Goal: Use online tool/utility: Utilize a website feature to perform a specific function

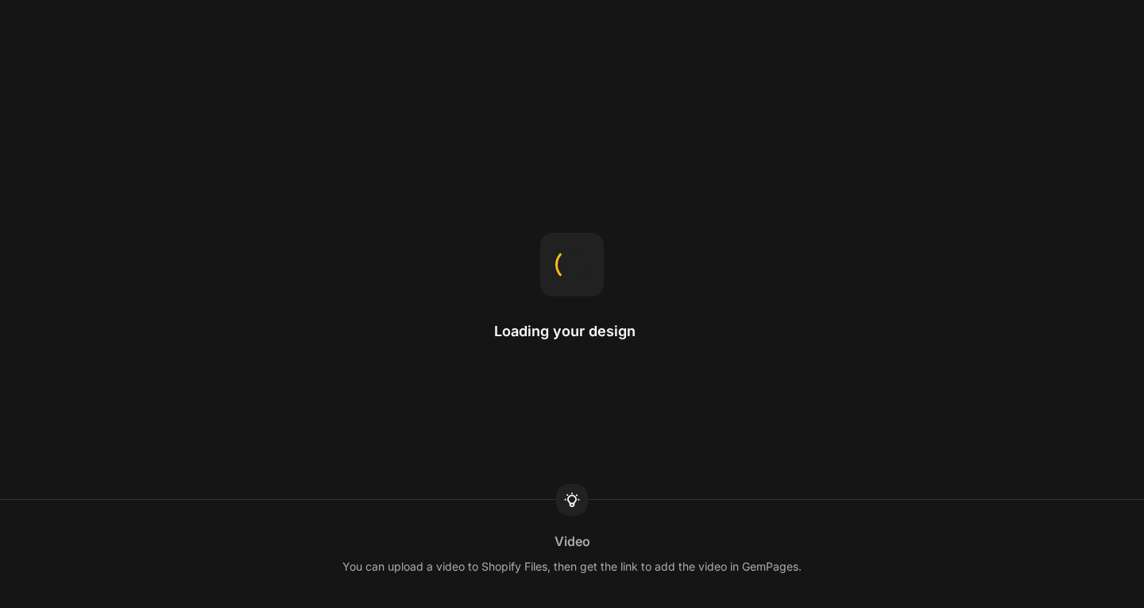
drag, startPoint x: 634, startPoint y: 347, endPoint x: 675, endPoint y: 322, distance: 48.1
click at [656, 338] on div "Loading your design Video You can upload a video to Shopify Files, then get the…" at bounding box center [572, 304] width 1144 height 608
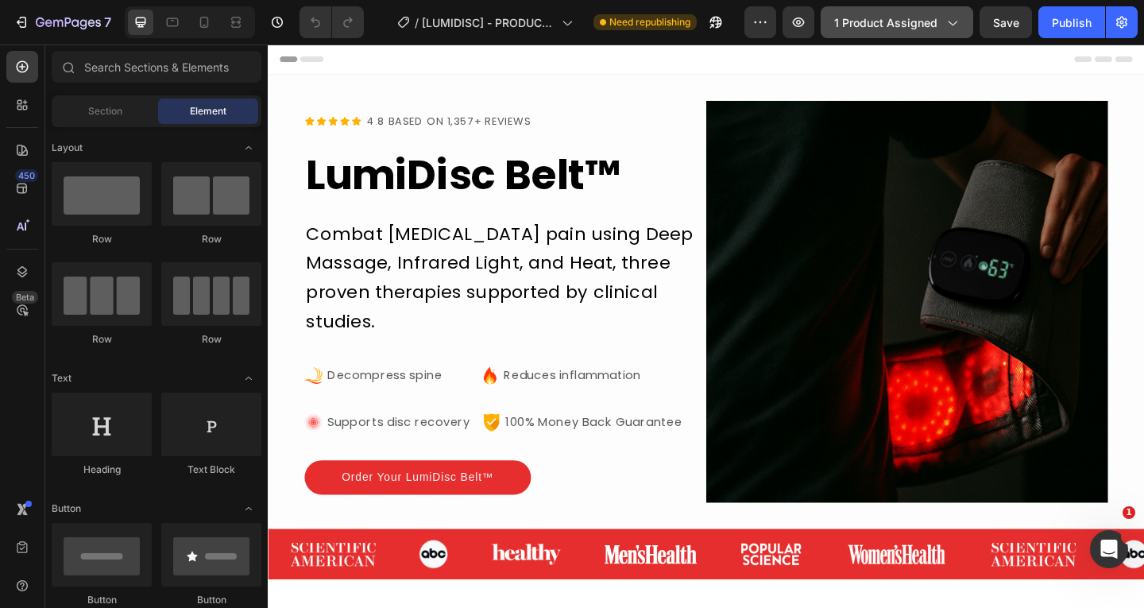
click at [957, 31] on button "1 product assigned" at bounding box center [897, 22] width 153 height 32
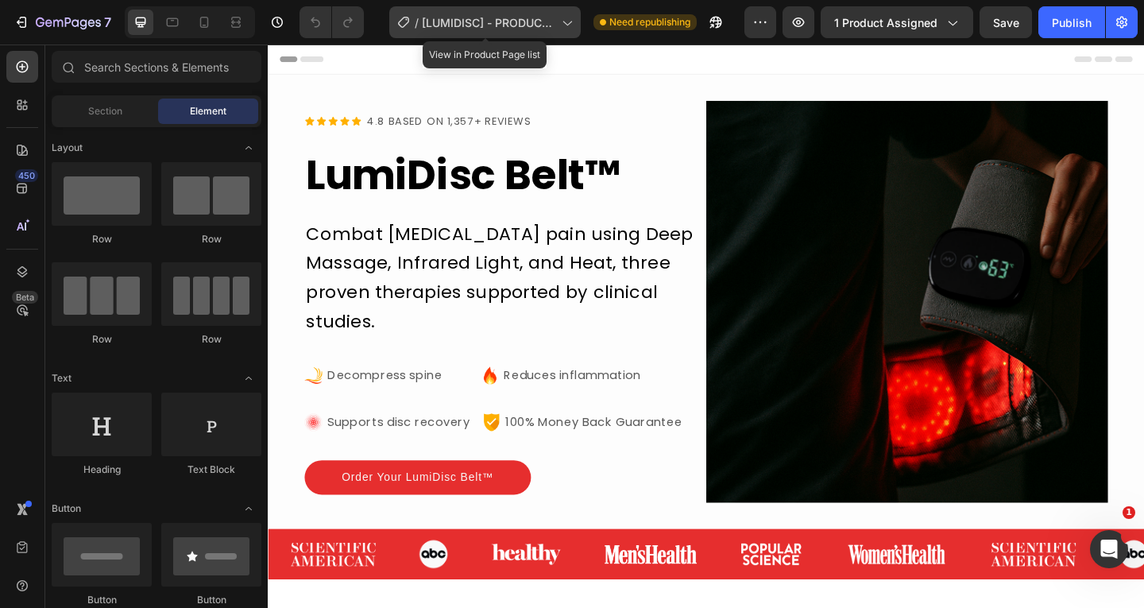
click at [561, 24] on icon at bounding box center [566, 22] width 16 height 16
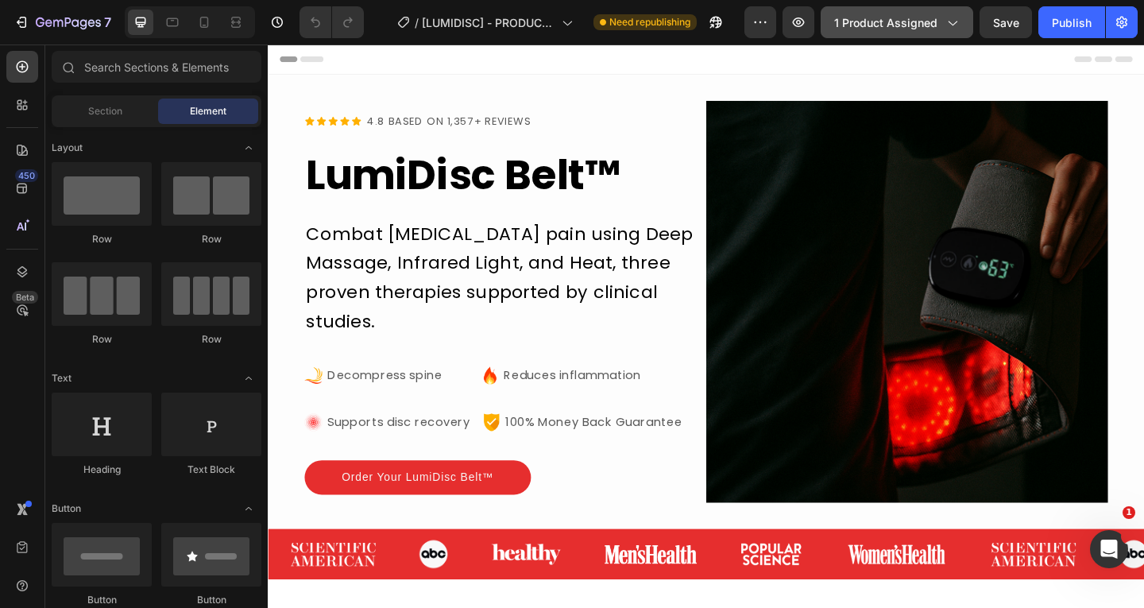
click at [858, 26] on span "1 product assigned" at bounding box center [885, 22] width 103 height 17
